Goal: Task Accomplishment & Management: Complete application form

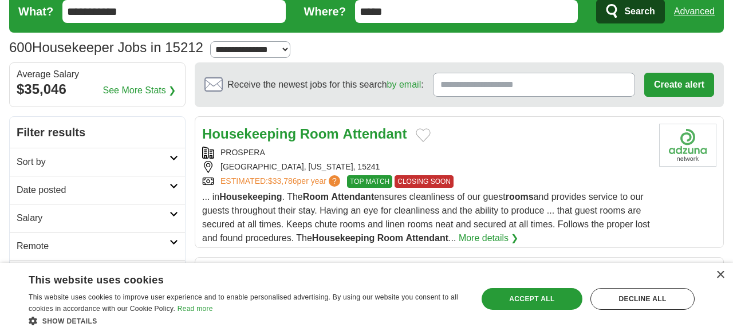
scroll to position [42, 0]
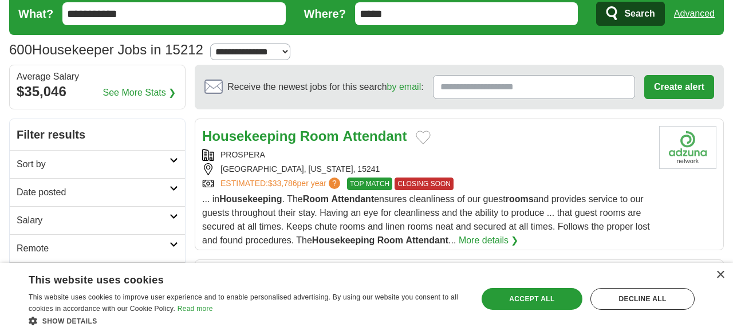
click at [290, 52] on select "**********" at bounding box center [250, 52] width 80 height 17
select select "*"
click at [215, 44] on select "**********" at bounding box center [250, 52] width 80 height 17
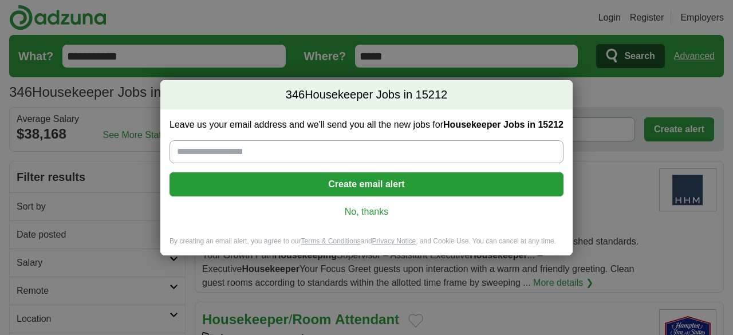
click at [287, 157] on input "Leave us your email address and we'll send you all the new jobs for Housekeeper…" at bounding box center [366, 151] width 394 height 23
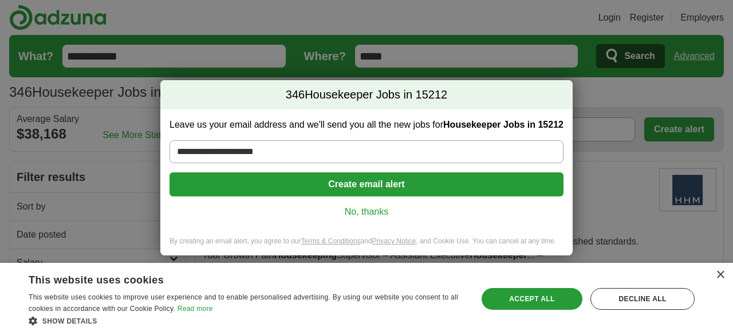
type input "**********"
click at [389, 190] on button "Create email alert" at bounding box center [366, 184] width 394 height 24
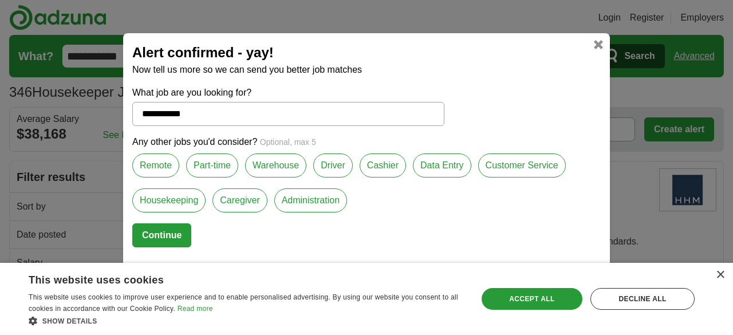
click at [220, 162] on label "Part-time" at bounding box center [212, 165] width 52 height 24
click at [177, 209] on label "Housekeeping" at bounding box center [168, 200] width 73 height 24
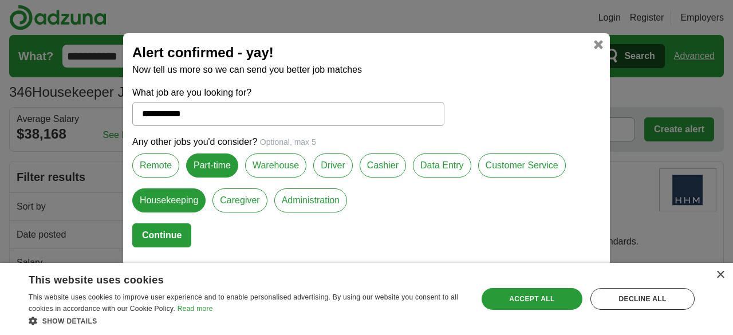
click at [171, 234] on button "Continue" at bounding box center [161, 235] width 59 height 24
select select "*"
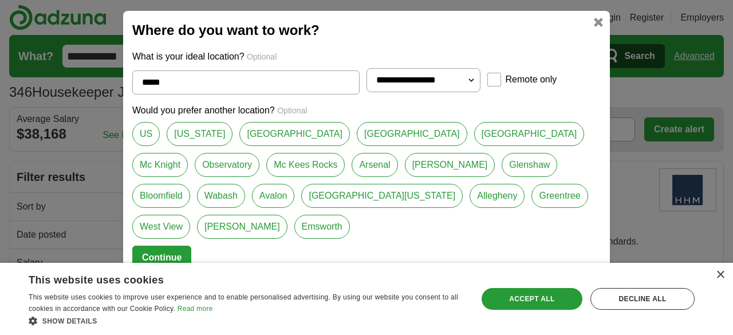
click at [366, 146] on link "[GEOGRAPHIC_DATA]" at bounding box center [412, 134] width 111 height 24
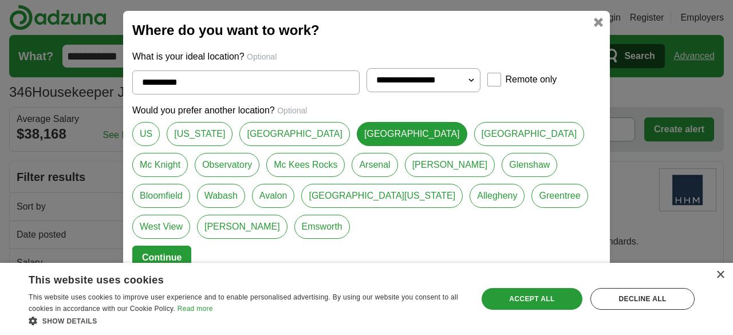
click at [259, 153] on link "Observatory" at bounding box center [227, 165] width 65 height 24
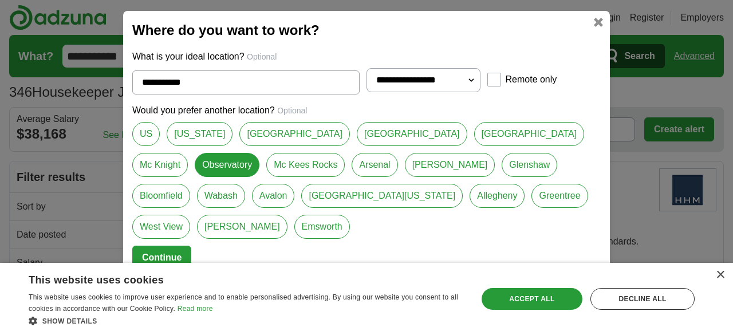
click at [364, 146] on link "[GEOGRAPHIC_DATA]" at bounding box center [412, 134] width 111 height 24
type input "**********"
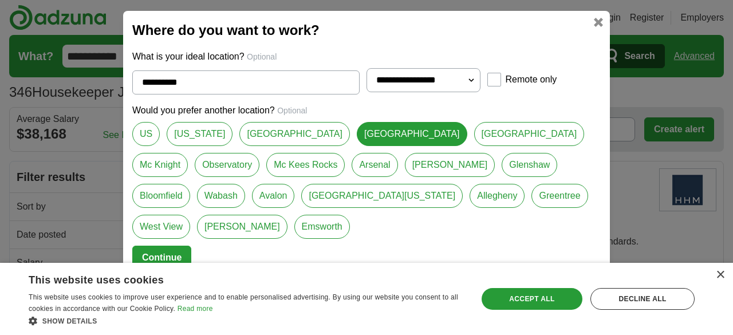
click at [164, 246] on button "Continue" at bounding box center [161, 258] width 59 height 24
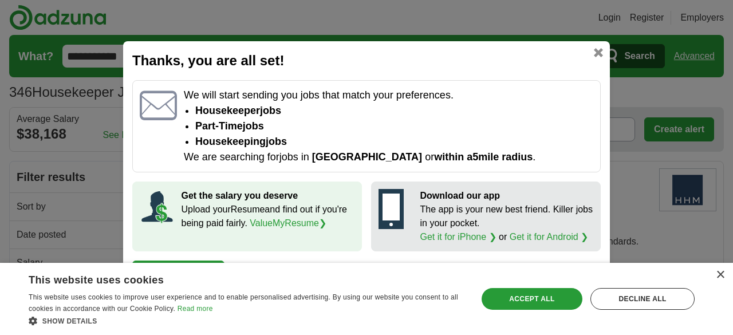
click at [600, 54] on link at bounding box center [598, 52] width 9 height 9
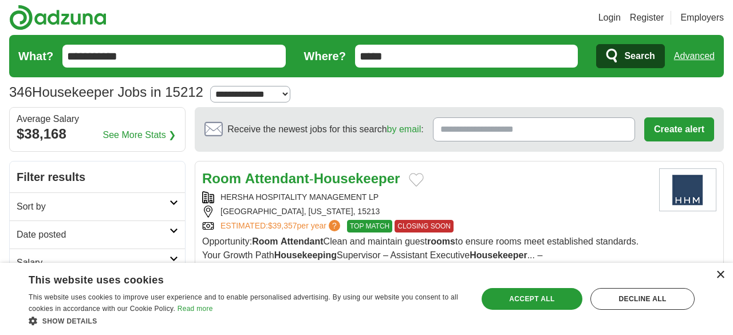
click at [722, 276] on div "×" at bounding box center [720, 275] width 9 height 9
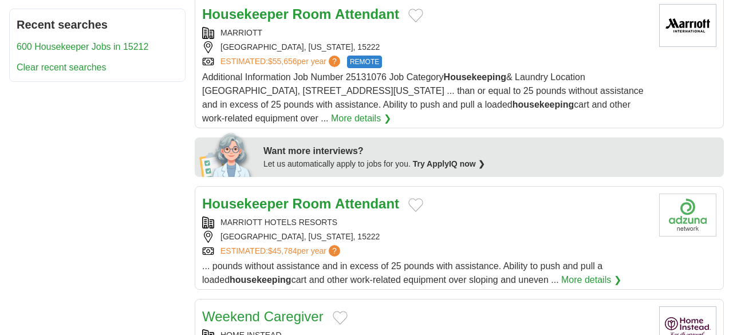
scroll to position [447, 0]
click at [483, 274] on span "... pounds without assistance and in excess of 25 pounds with assistance. Abili…" at bounding box center [402, 272] width 400 height 23
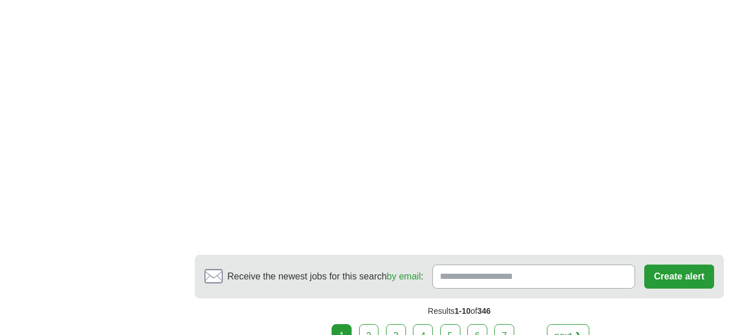
scroll to position [1707, 0]
